Goal: Transaction & Acquisition: Book appointment/travel/reservation

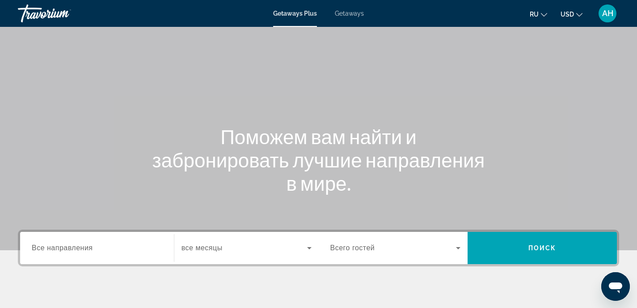
scroll to position [98, 0]
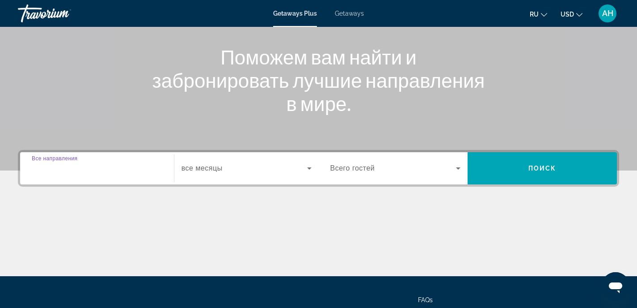
click at [101, 169] on input "Destination Все направления" at bounding box center [97, 168] width 131 height 11
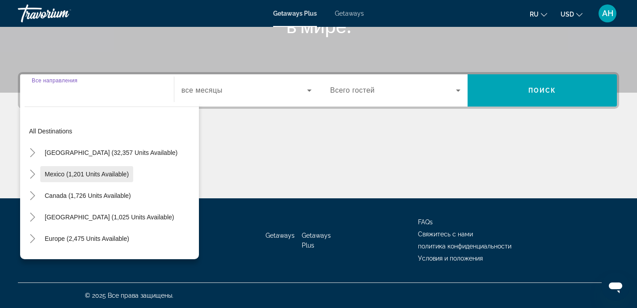
click at [84, 174] on span "Mexico (1,201 units available)" at bounding box center [87, 173] width 84 height 7
type input "**********"
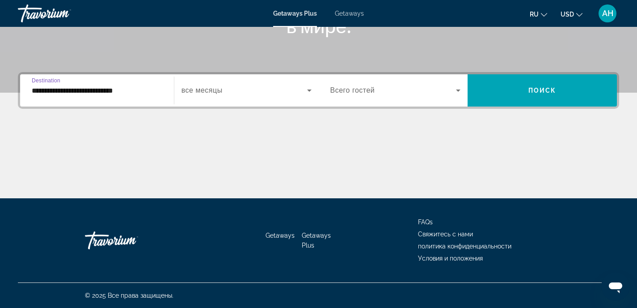
click at [261, 95] on span "Search widget" at bounding box center [244, 90] width 126 height 11
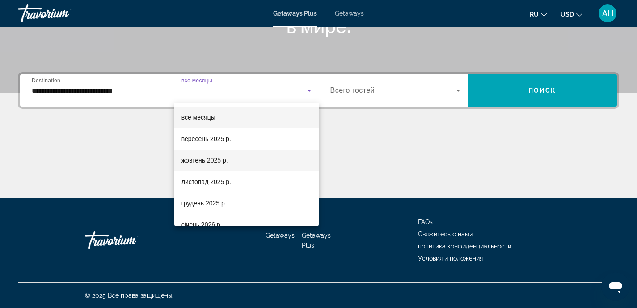
click at [207, 156] on span "жовтень 2025 р." at bounding box center [204, 160] width 46 height 11
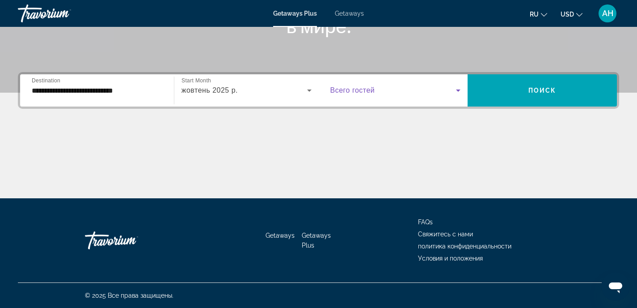
click at [388, 92] on span "Search widget" at bounding box center [393, 90] width 126 height 11
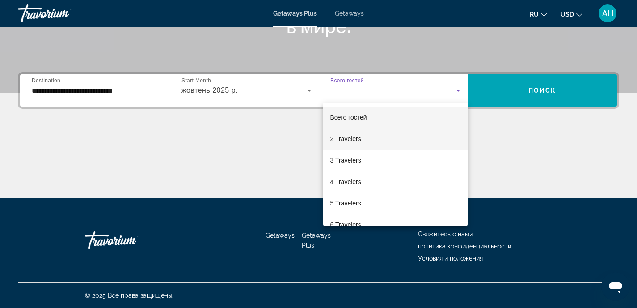
click at [345, 139] on span "2 Travelers" at bounding box center [345, 138] width 31 height 11
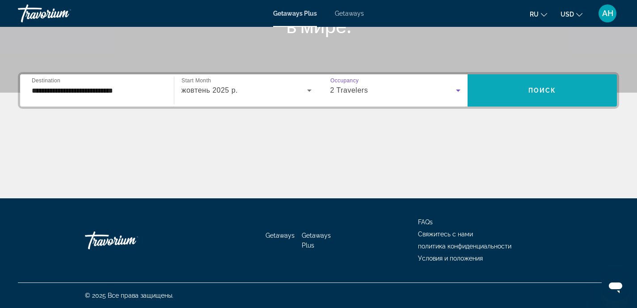
click at [560, 92] on span "Search widget" at bounding box center [542, 90] width 149 height 21
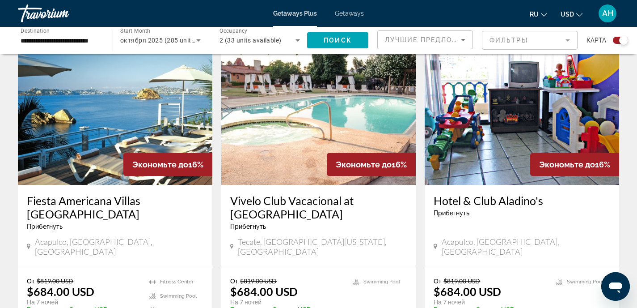
scroll to position [958, 0]
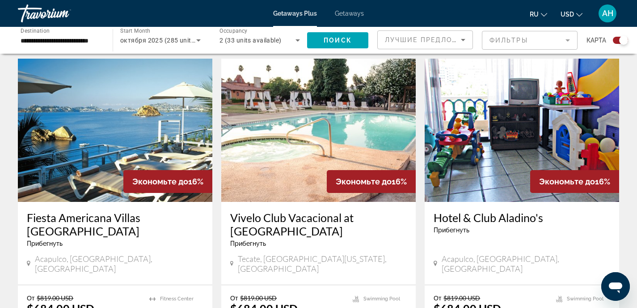
click at [113, 108] on img "Main content" at bounding box center [115, 130] width 194 height 143
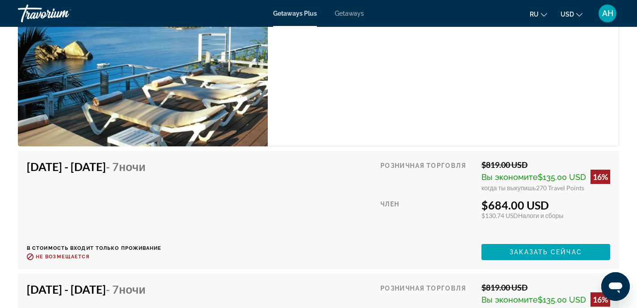
scroll to position [1661, 0]
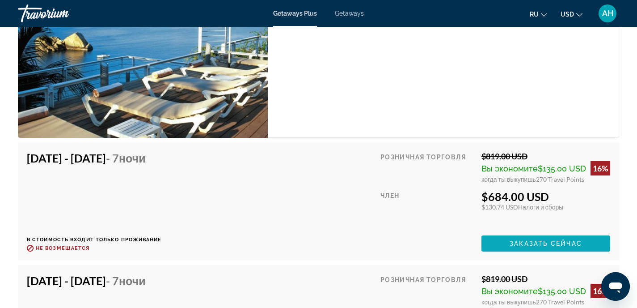
click at [531, 241] on span "Заказать сейчас" at bounding box center [546, 243] width 72 height 7
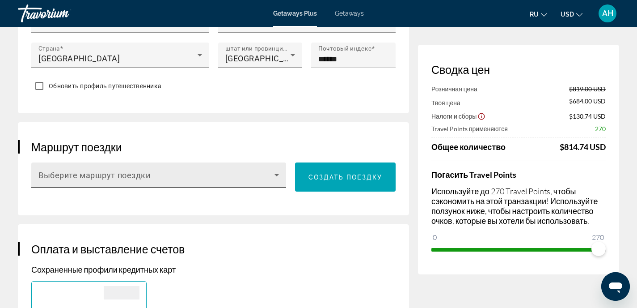
scroll to position [448, 0]
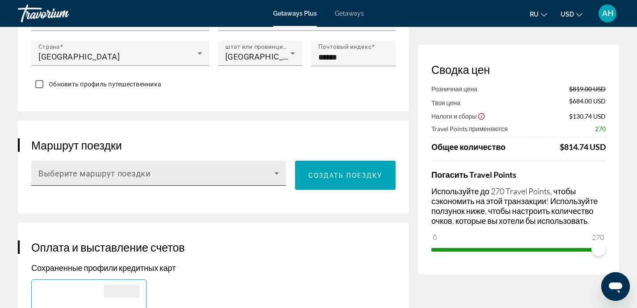
click at [159, 171] on span "Main content" at bounding box center [156, 176] width 236 height 11
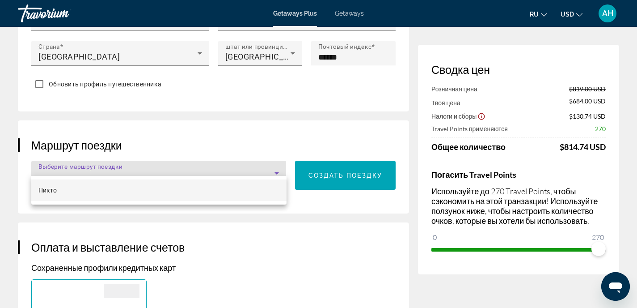
click at [159, 162] on div at bounding box center [318, 154] width 637 height 308
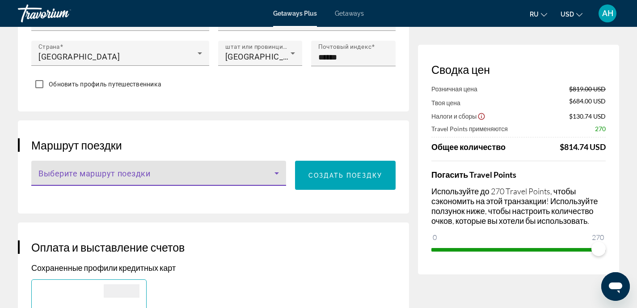
click at [158, 171] on span "Main content" at bounding box center [156, 176] width 236 height 11
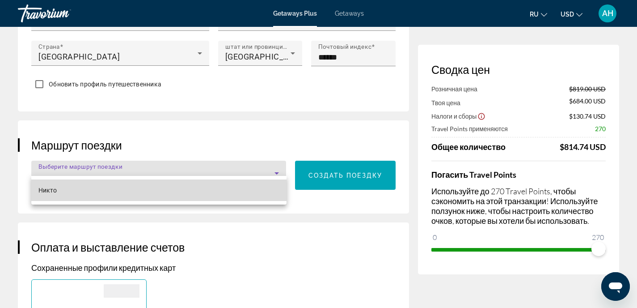
click at [101, 188] on mat-option "Никто" at bounding box center [158, 189] width 255 height 21
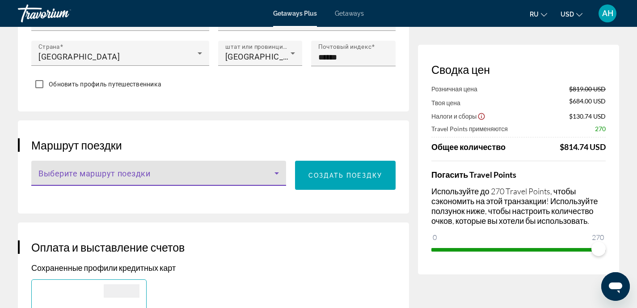
click at [192, 171] on span "Main content" at bounding box center [156, 176] width 236 height 11
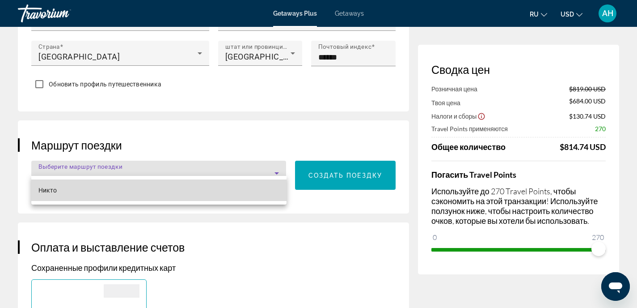
click at [138, 190] on mat-option "Никто" at bounding box center [158, 189] width 255 height 21
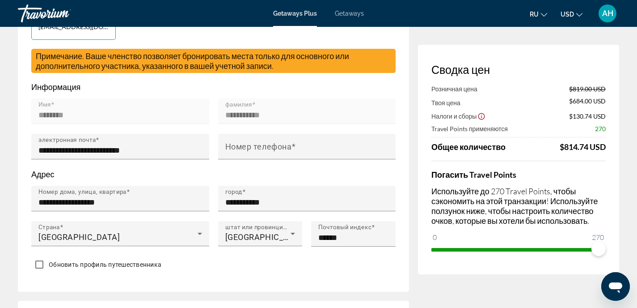
scroll to position [0, 0]
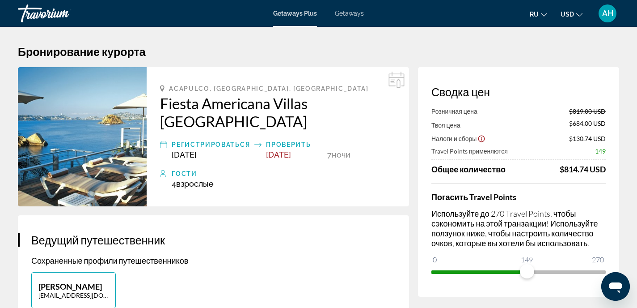
click at [527, 272] on ngx-slider "0 270 149" at bounding box center [518, 271] width 174 height 2
drag, startPoint x: 527, startPoint y: 273, endPoint x: 474, endPoint y: 274, distance: 53.2
click at [474, 274] on span "ngx-slider" at bounding box center [481, 271] width 14 height 14
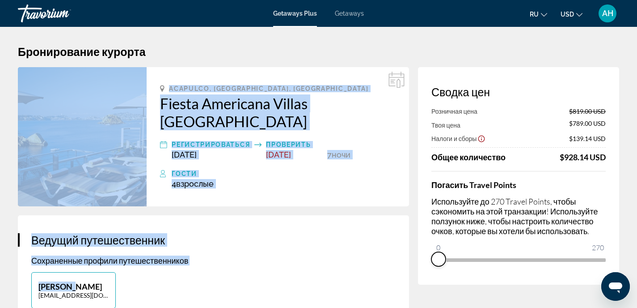
drag, startPoint x: 473, startPoint y: 274, endPoint x: 408, endPoint y: 270, distance: 65.9
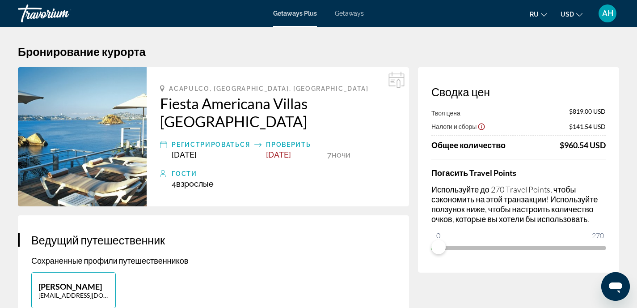
click at [382, 278] on div "[PERSON_NAME] [EMAIL_ADDRESS][DOMAIN_NAME]" at bounding box center [213, 294] width 373 height 45
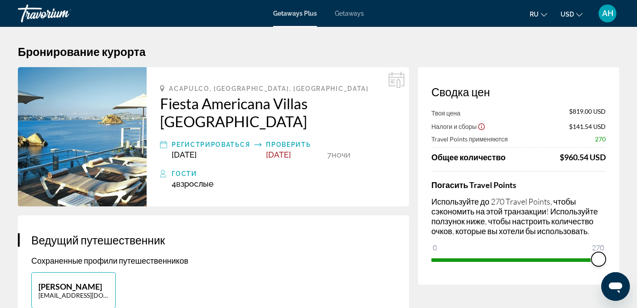
drag, startPoint x: 439, startPoint y: 248, endPoint x: 617, endPoint y: 253, distance: 178.0
click at [617, 254] on div "Сводка цен Твоя цена $819.00 USD Налоги и сборы $141.54 USD Travel Points приме…" at bounding box center [518, 175] width 201 height 217
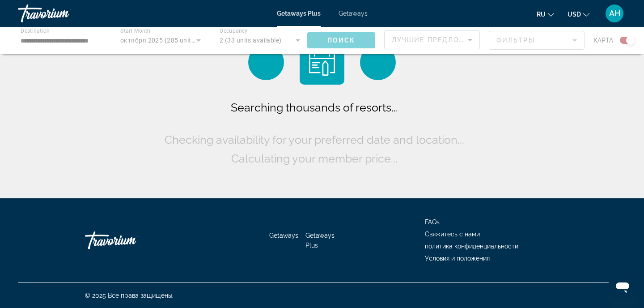
click at [27, 12] on div "Travorium" at bounding box center [62, 13] width 89 height 23
